Goal: Task Accomplishment & Management: Use online tool/utility

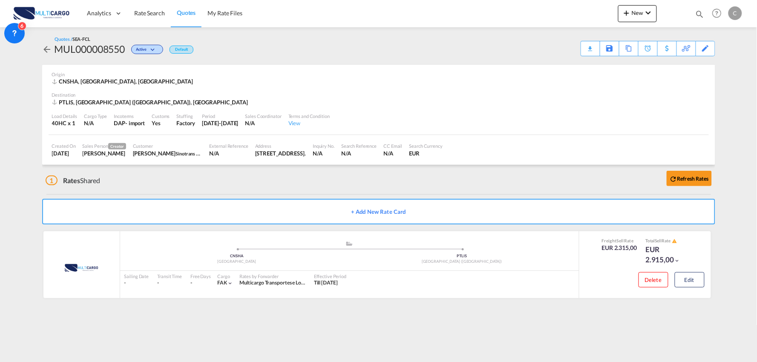
drag, startPoint x: 223, startPoint y: 182, endPoint x: 705, endPoint y: 11, distance: 511.5
click at [223, 182] on div "1 Rates Shared Refresh Rates" at bounding box center [381, 178] width 670 height 27
click at [300, 173] on div "1 Rates Shared Refresh Rates" at bounding box center [381, 178] width 670 height 27
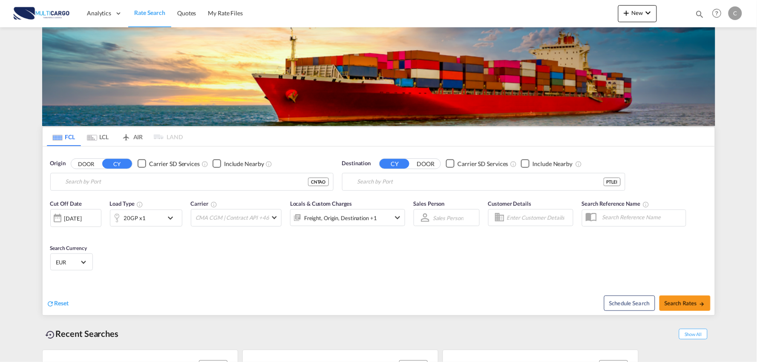
type input "Port of [GEOGRAPHIC_DATA], [GEOGRAPHIC_DATA], [GEOGRAPHIC_DATA]"
type input "Leixoes, Leixoes, PTLEI"
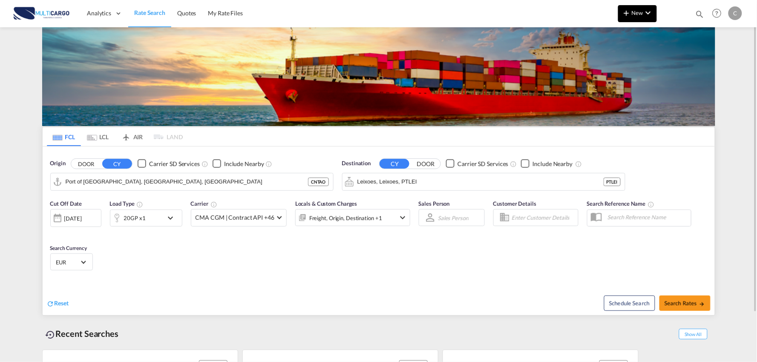
click at [629, 16] on md-icon "icon-plus 400-fg" at bounding box center [627, 13] width 10 height 10
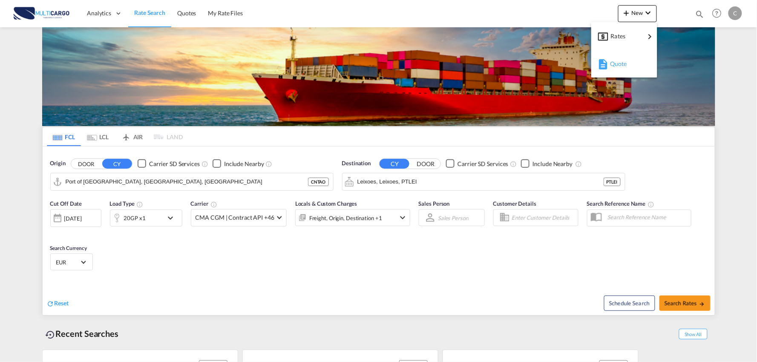
click at [628, 69] on div "Quote" at bounding box center [626, 63] width 32 height 21
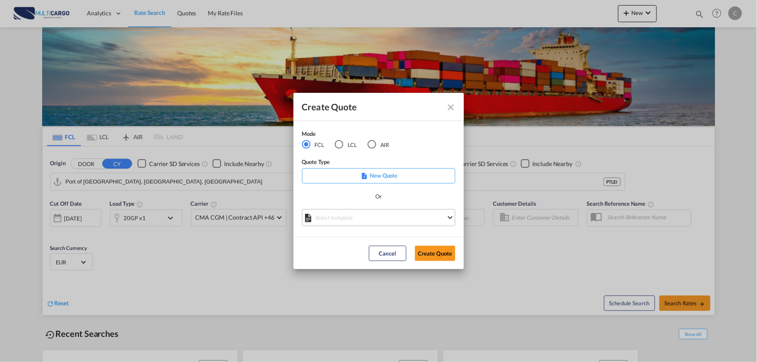
click at [357, 216] on md-select "Select template EXP EXW MERC.Nacional 09/2025 [PERSON_NAME] | [DATE] IMP DAP FC…" at bounding box center [378, 217] width 153 height 17
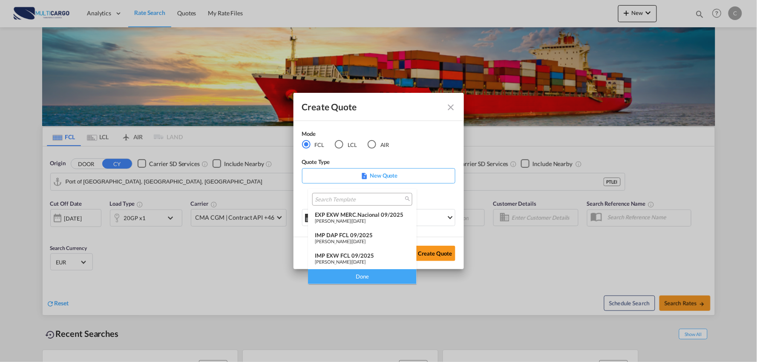
click at [355, 234] on div "IMP DAP FCL 09/2025" at bounding box center [362, 235] width 95 height 7
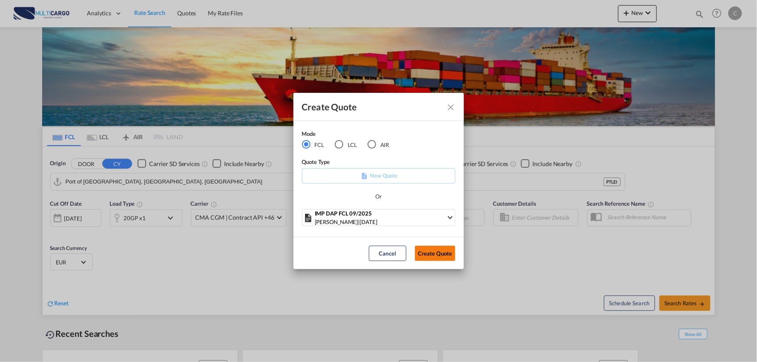
click at [430, 255] on button "Create Quote" at bounding box center [435, 253] width 40 height 15
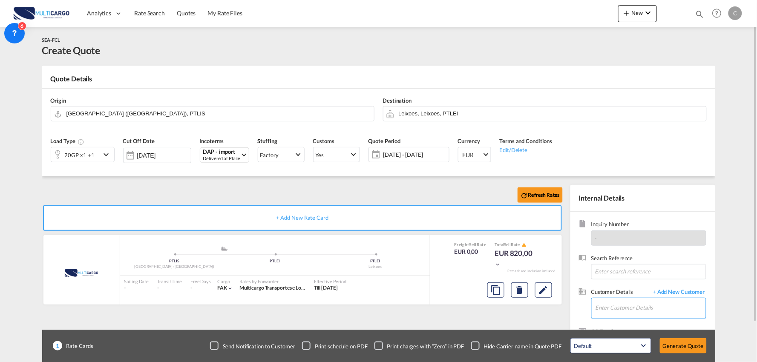
click at [628, 311] on input "Enter Customer Details" at bounding box center [651, 307] width 110 height 19
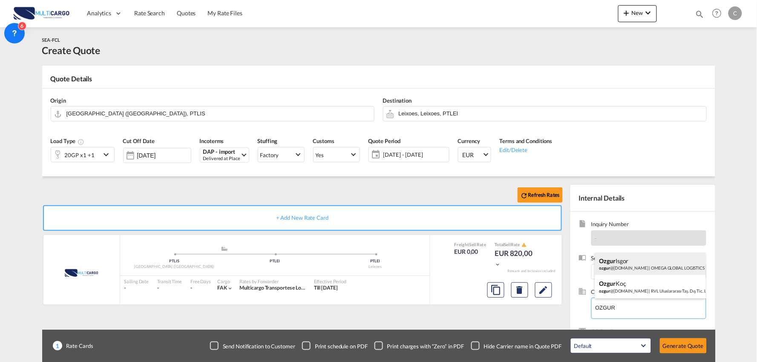
click at [635, 262] on div "Ozgur [PERSON_NAME] @[DOMAIN_NAME] | OMEGA GLOBAL LOGISTICS" at bounding box center [650, 264] width 111 height 23
type input "OMEGA GLOBAL LOGISTICS, [PERSON_NAME], [EMAIL_ADDRESS][DOMAIN_NAME]"
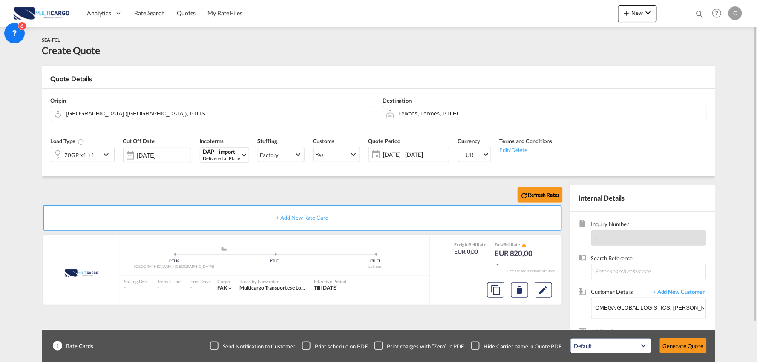
click at [478, 343] on div "Checkbox No Ink" at bounding box center [475, 346] width 9 height 9
click at [453, 107] on input "Leixoes, Leixoes, PTLEI" at bounding box center [550, 113] width 303 height 15
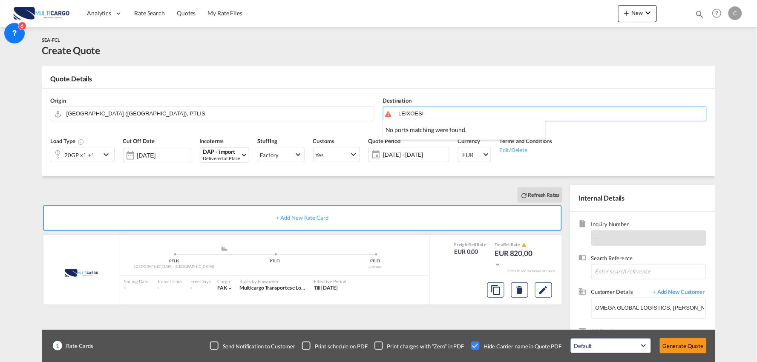
type input "LEIXOESI"
drag, startPoint x: 430, startPoint y: 105, endPoint x: 402, endPoint y: 107, distance: 28.6
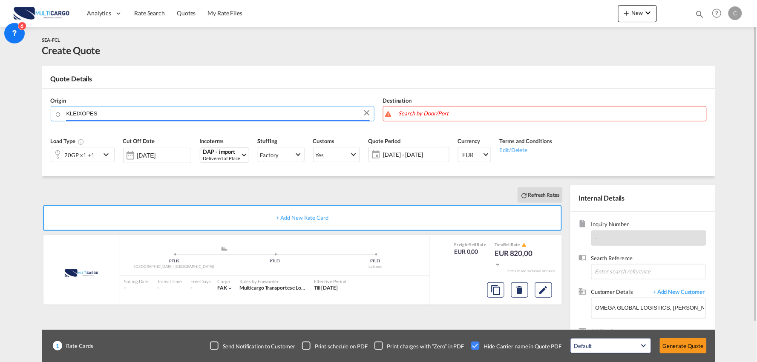
type input "KLEIXOPES"
drag, startPoint x: 431, startPoint y: 115, endPoint x: 127, endPoint y: 109, distance: 304.3
drag, startPoint x: 50, startPoint y: 114, endPoint x: 39, endPoint y: 113, distance: 11.6
click at [45, 114] on div "Origin KLEIXOPES Destination Load Type 20GP x1 +1 Cut Off Date [DATE] Incoterms…" at bounding box center [378, 133] width 673 height 88
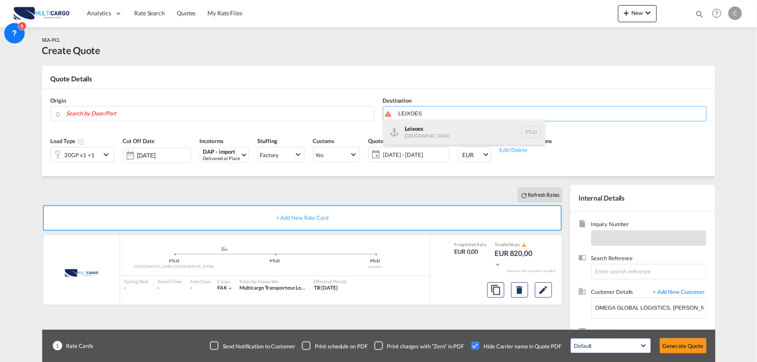
click at [433, 131] on div "Leixoes [GEOGRAPHIC_DATA] PTLEI" at bounding box center [465, 132] width 162 height 26
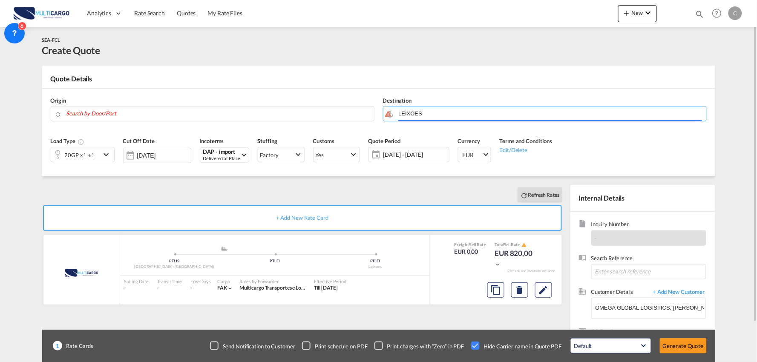
type input "Leixoes, PTLEI"
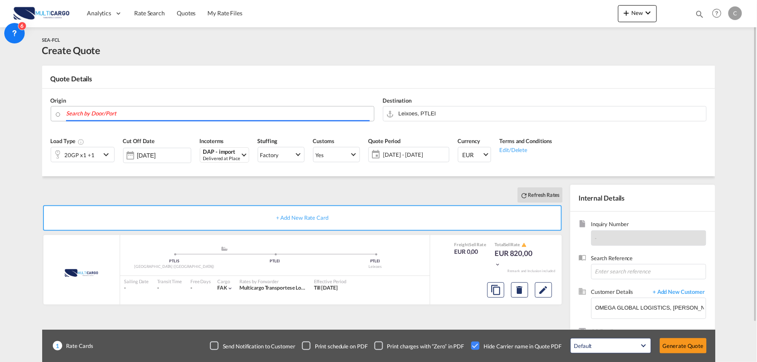
click at [127, 108] on input "Search by Door/Port" at bounding box center [217, 113] width 303 height 15
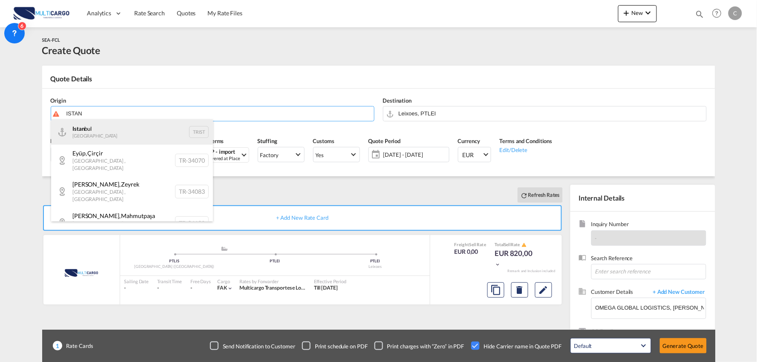
click at [104, 129] on div "Istan bul Turkey TRIST" at bounding box center [132, 132] width 162 height 26
type input "[GEOGRAPHIC_DATA], TRIST"
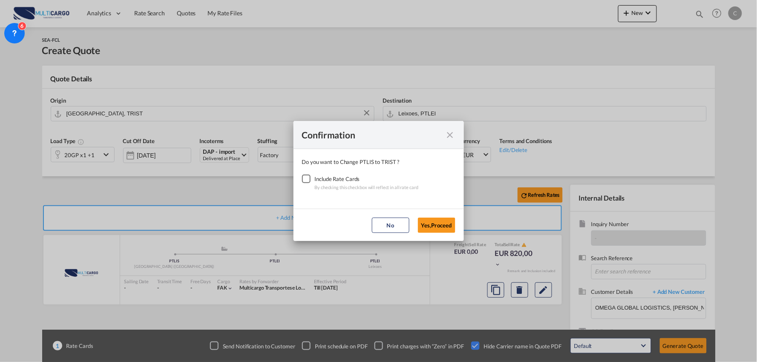
click at [308, 178] on div "Checkbox No Ink" at bounding box center [306, 179] width 9 height 9
click at [447, 223] on button "Yes,Proceed" at bounding box center [437, 225] width 38 height 15
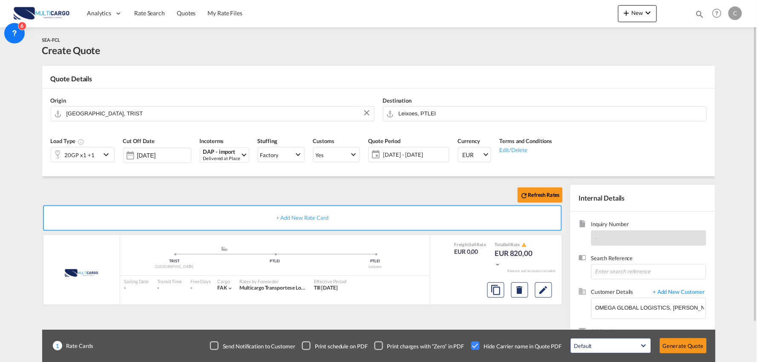
click at [105, 150] on md-icon "icon-chevron-down" at bounding box center [107, 155] width 13 height 10
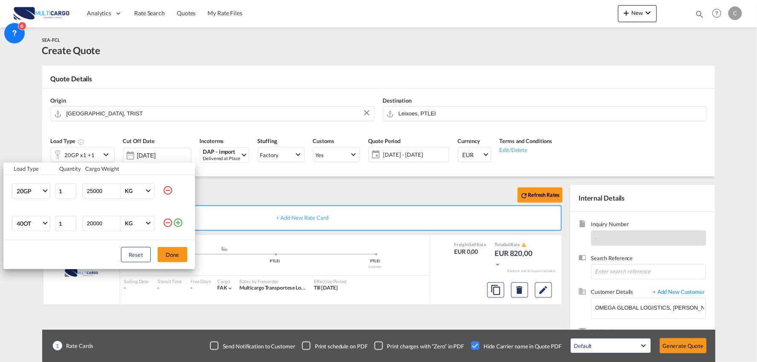
click at [165, 223] on md-icon "icon-minus-circle-outline" at bounding box center [168, 223] width 10 height 10
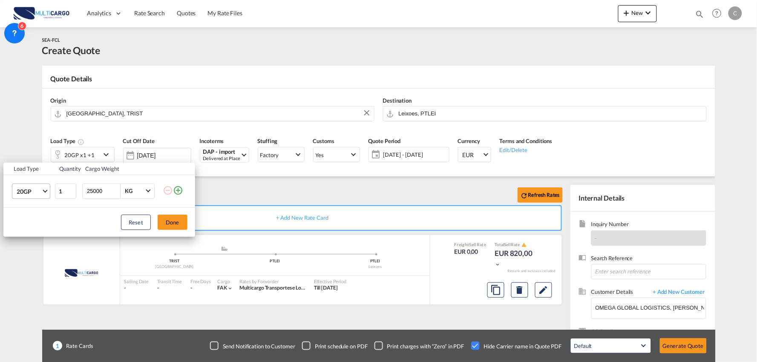
click at [40, 191] on span "20GP" at bounding box center [29, 192] width 25 height 9
click at [20, 231] on div "40HC" at bounding box center [25, 232] width 16 height 9
click at [172, 220] on button "Done" at bounding box center [173, 222] width 30 height 15
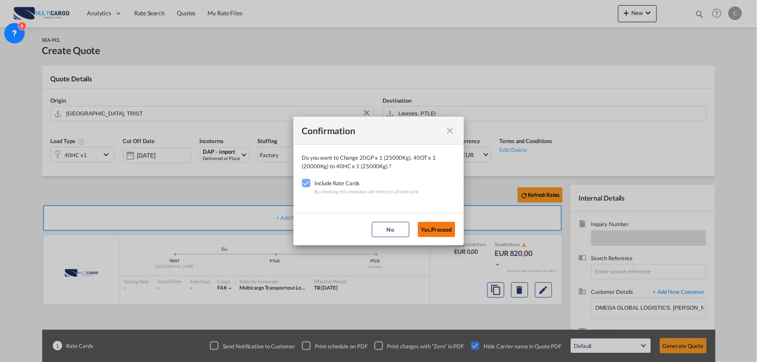
click at [428, 228] on button "Yes,Proceed" at bounding box center [437, 229] width 38 height 15
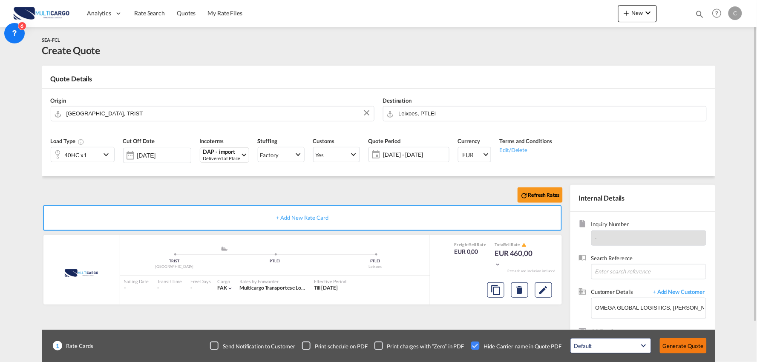
click at [687, 343] on button "Generate Quote" at bounding box center [683, 345] width 47 height 15
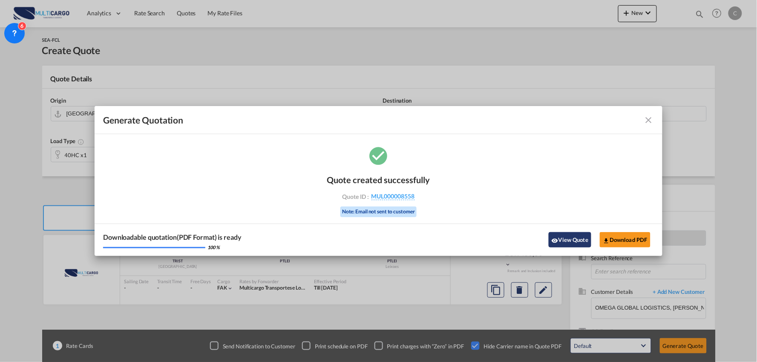
click at [573, 245] on button "View Quote" at bounding box center [570, 239] width 43 height 15
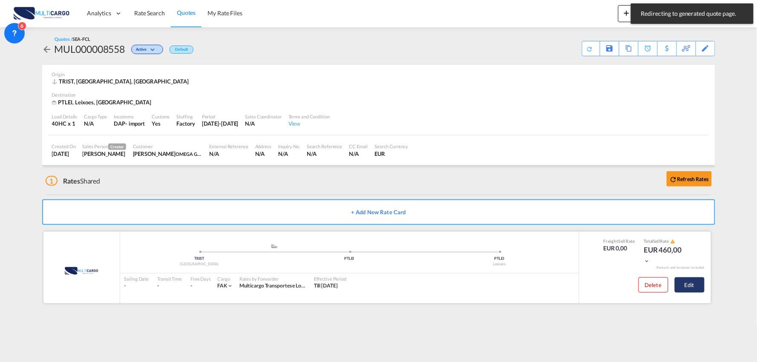
click at [696, 283] on button "Edit" at bounding box center [690, 284] width 30 height 15
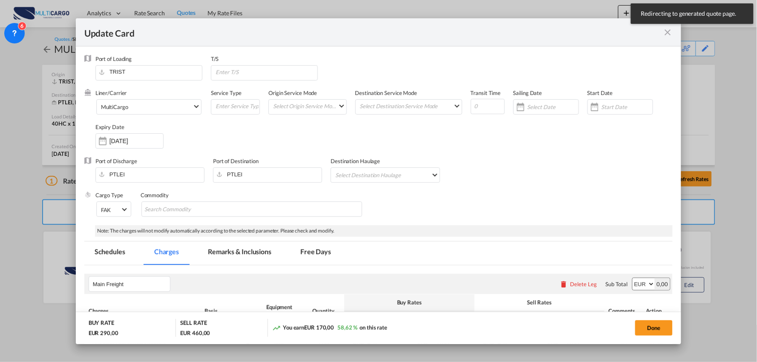
select select "per container"
select select "per B/L"
select select "per container"
select select "per B/L"
select select "per container"
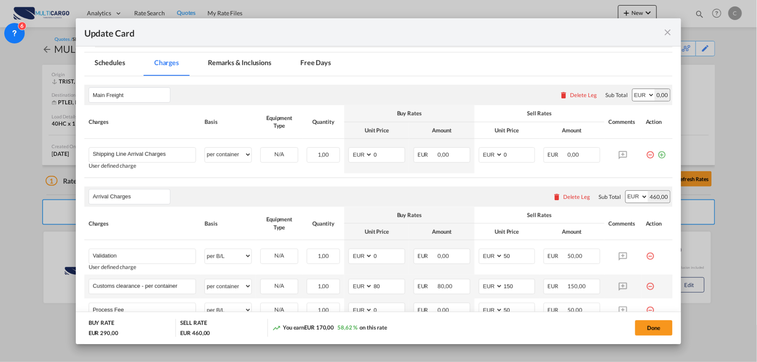
scroll to position [237, 0]
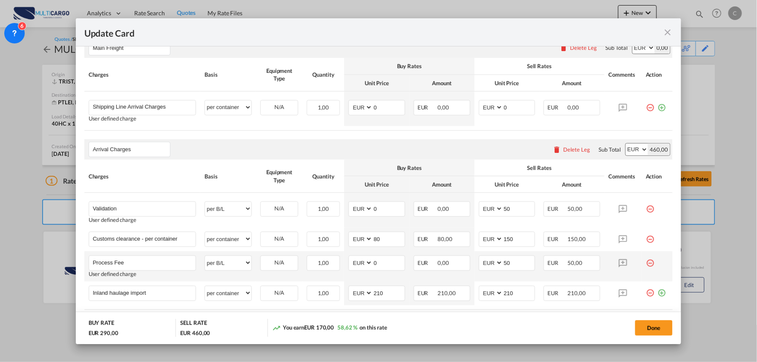
click at [646, 264] on md-icon "icon-minus-circle-outline red-400-fg" at bounding box center [650, 260] width 9 height 9
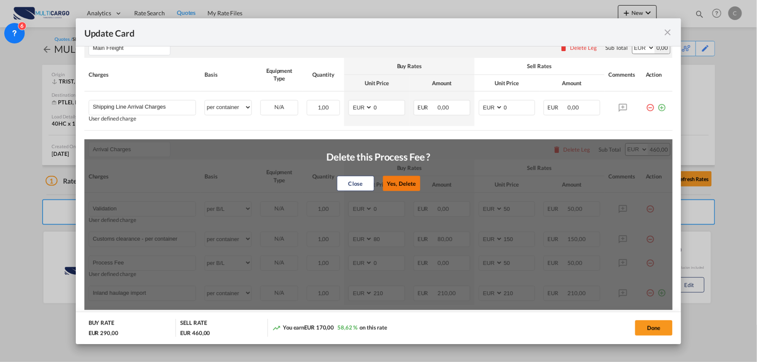
drag, startPoint x: 395, startPoint y: 182, endPoint x: 337, endPoint y: 186, distance: 57.7
click at [394, 182] on button "Yes, Delete" at bounding box center [402, 183] width 38 height 15
type input "Inland haulage import"
select select "per container"
type input "210"
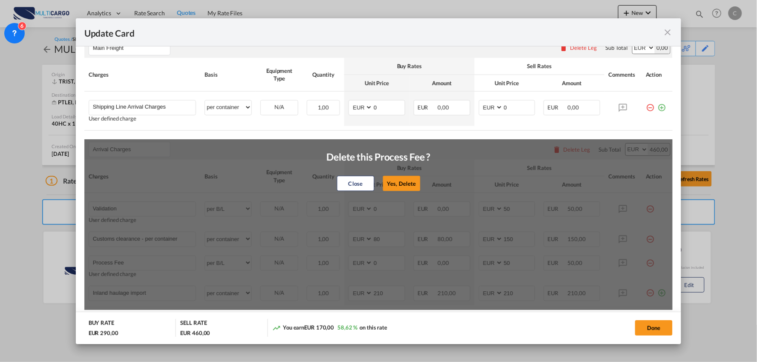
type input "210"
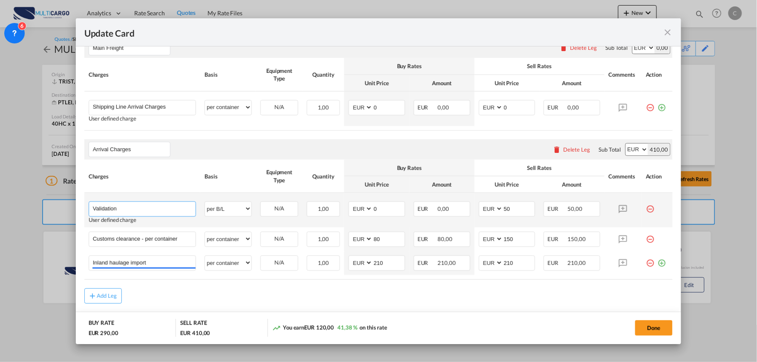
click at [169, 212] on input "Validation" at bounding box center [144, 208] width 103 height 13
type input "Validation + Process Fee"
click at [462, 210] on tr "Validation + Process Fee Please Enter User Defined Charges Cannot Be Published …" at bounding box center [378, 210] width 589 height 35
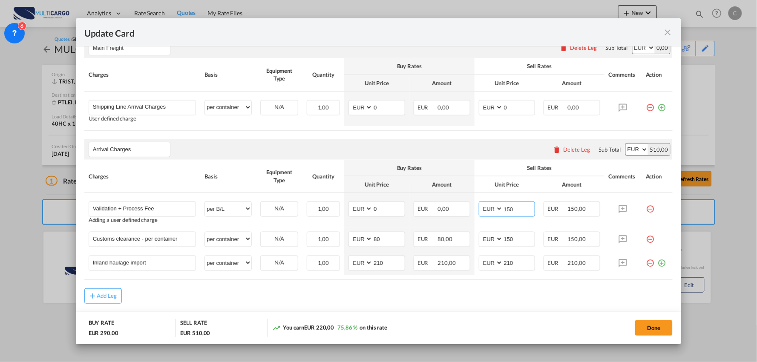
type input "150"
drag, startPoint x: 24, startPoint y: 263, endPoint x: -5, endPoint y: 266, distance: 29.7
click at [0, 266] on html "Analytics Reports Dashboard Rate Search Quotes My Rate Files" at bounding box center [378, 181] width 757 height 362
type input "Delivery Santo [PERSON_NAME]"
click at [231, 295] on div "Add Leg" at bounding box center [378, 302] width 589 height 15
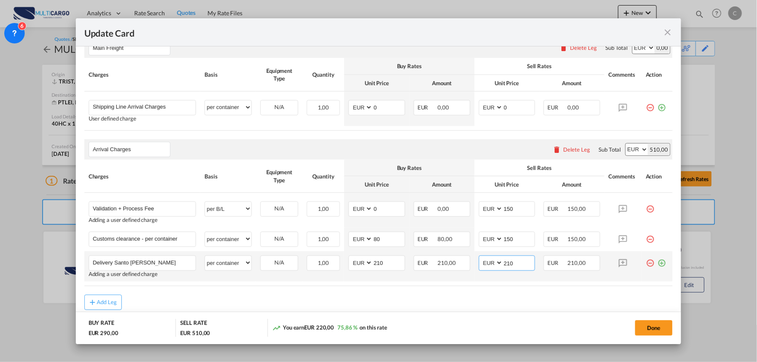
drag, startPoint x: 501, startPoint y: 262, endPoint x: 444, endPoint y: 254, distance: 57.6
click at [489, 266] on md-input-container "AED AFN ALL AMD ANG AOA ARS AUD AWG AZN BAM BBD BDT BGN BHD BIF BMD BND [PERSON…" at bounding box center [507, 263] width 57 height 15
type input "295"
click at [506, 296] on div "Add Leg" at bounding box center [378, 302] width 589 height 15
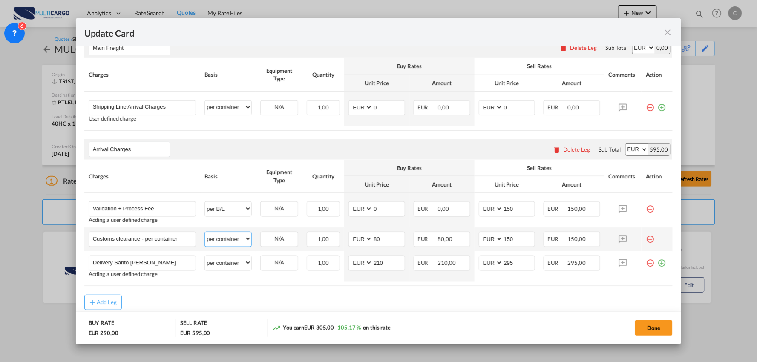
click at [237, 239] on select "per equipment per container per B/L per shipping bill per shipment per pallet p…" at bounding box center [228, 239] width 46 height 14
select select "per_document"
click at [205, 232] on select "per equipment per container per B/L per shipping bill per shipment per pallet p…" at bounding box center [228, 239] width 46 height 14
click at [156, 240] on input "Customs clearance - per container" at bounding box center [144, 238] width 103 height 13
drag, startPoint x: 143, startPoint y: 239, endPoint x: 369, endPoint y: 245, distance: 225.9
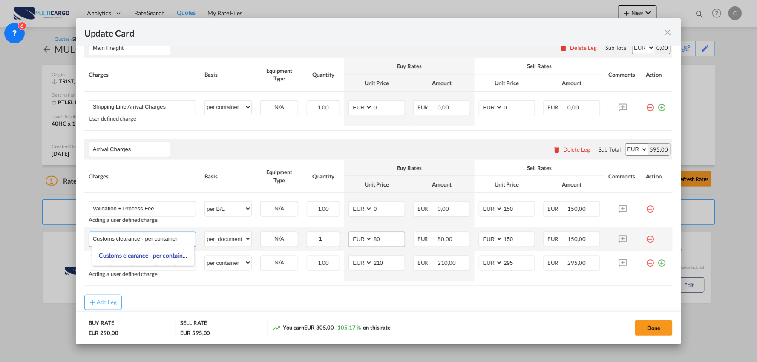
click at [340, 248] on tr "Customs clearance - per container Please Enter User Defined Charges Cannot Be P…" at bounding box center [378, 240] width 589 height 24
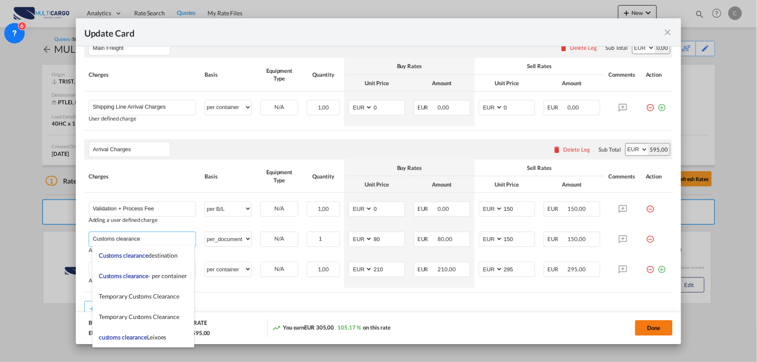
type input "Customs clearance"
click at [644, 328] on button "Done" at bounding box center [654, 327] width 38 height 15
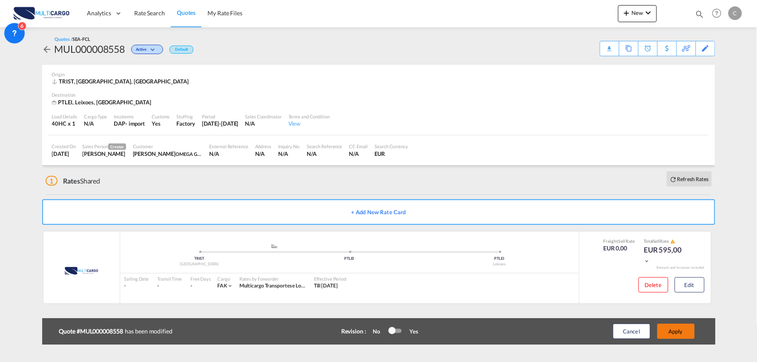
click at [682, 329] on button "Apply" at bounding box center [677, 331] width 38 height 15
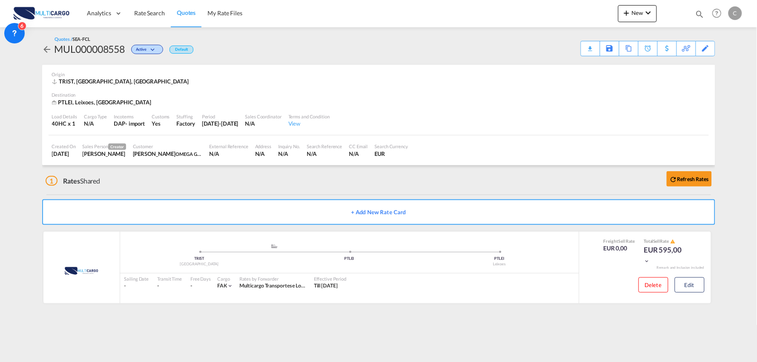
click at [410, 335] on md-content "Analytics Reports Dashboard Rate Search Quotes My Rate Files New Rates Ratecard" at bounding box center [378, 181] width 757 height 362
click at [239, 190] on div "1 Rates Shared Refresh Rates" at bounding box center [381, 178] width 670 height 27
click at [353, 341] on md-content "Analytics Reports Dashboard Rate Search Quotes My Rate Files New Rates Ratecard" at bounding box center [378, 181] width 757 height 362
drag, startPoint x: 427, startPoint y: 337, endPoint x: 414, endPoint y: 332, distance: 13.6
click at [426, 337] on md-content "Analytics Reports Dashboard Rate Search Quotes My Rate Files New Rates Ratecard" at bounding box center [378, 181] width 757 height 362
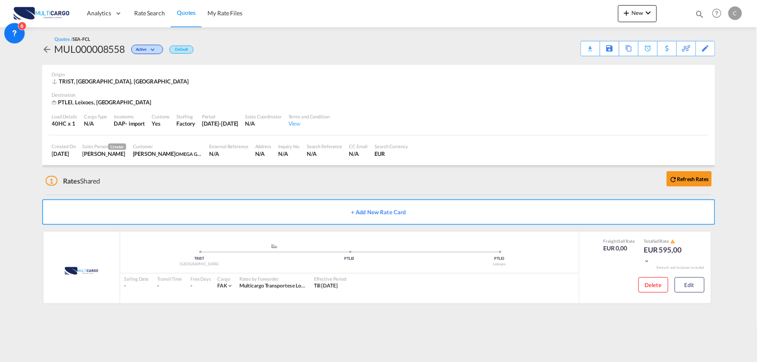
click at [124, 184] on div "1 Rates Shared Refresh Rates" at bounding box center [381, 178] width 670 height 27
click at [203, 183] on div "1 Rates Shared Refresh Rates" at bounding box center [381, 178] width 670 height 27
click at [152, 332] on md-content "Analytics Reports Dashboard Rate Search Quotes My Rate Files New Rates Ratecard" at bounding box center [378, 181] width 757 height 362
